Goal: Task Accomplishment & Management: Manage account settings

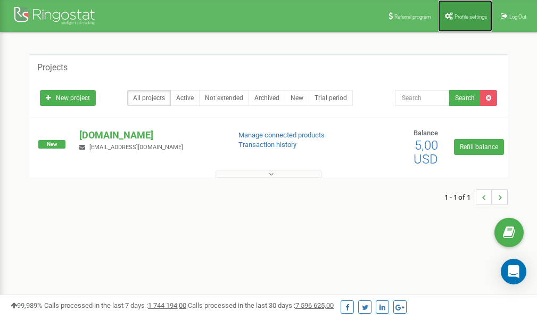
click at [460, 12] on link "Profile settings" at bounding box center [465, 16] width 54 height 32
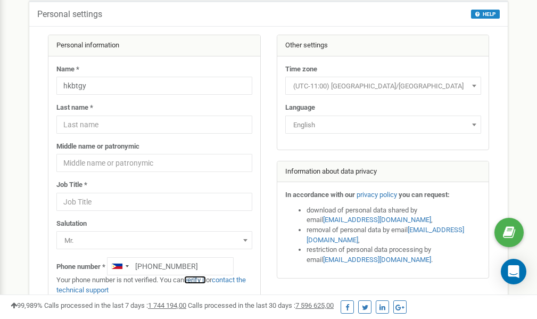
click at [200, 280] on link "verify it" at bounding box center [195, 279] width 22 height 8
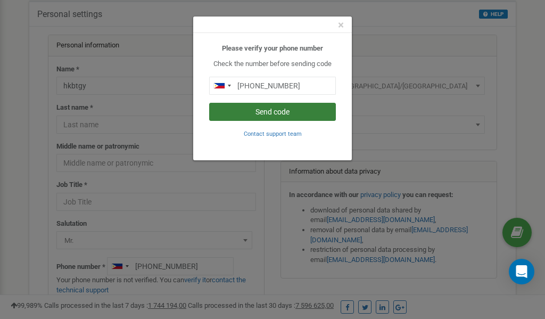
click at [281, 112] on button "Send code" at bounding box center [272, 112] width 127 height 18
